Goal: Task Accomplishment & Management: Manage account settings

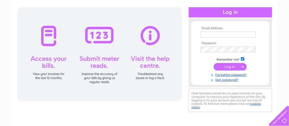
scroll to position [53, 0]
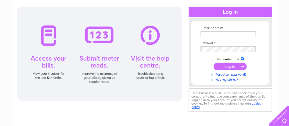
type input "jepedersenmasterbutcher@yahoo.co.uk"
click at [228, 67] on input "submit" at bounding box center [229, 67] width 33 height 8
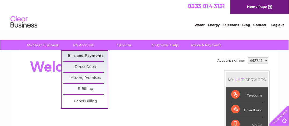
click at [81, 55] on link "Bills and Payments" at bounding box center [85, 56] width 44 height 11
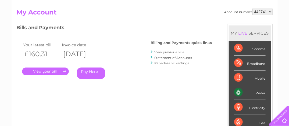
scroll to position [53, 0]
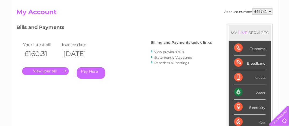
click at [41, 71] on link "." at bounding box center [45, 71] width 47 height 8
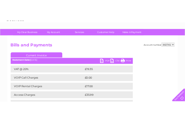
scroll to position [27, 0]
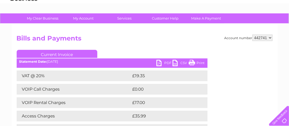
click at [159, 63] on link "PDF" at bounding box center [164, 64] width 16 height 8
